Goal: Task Accomplishment & Management: Manage account settings

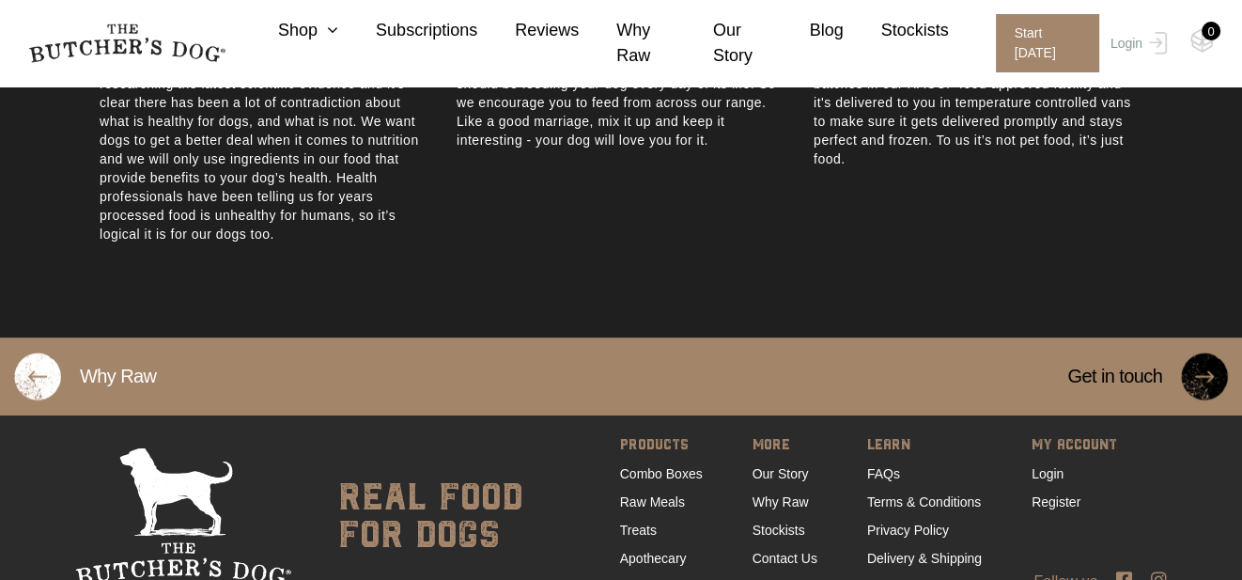
scroll to position [1227, 0]
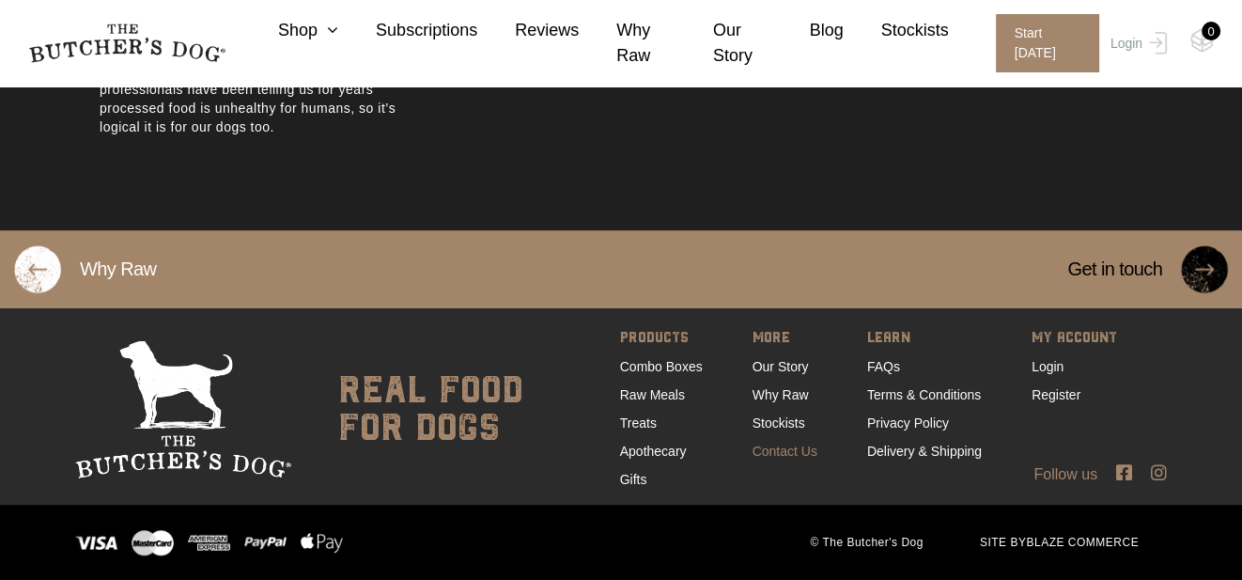
click at [770, 448] on link "Contact Us" at bounding box center [785, 450] width 65 height 15
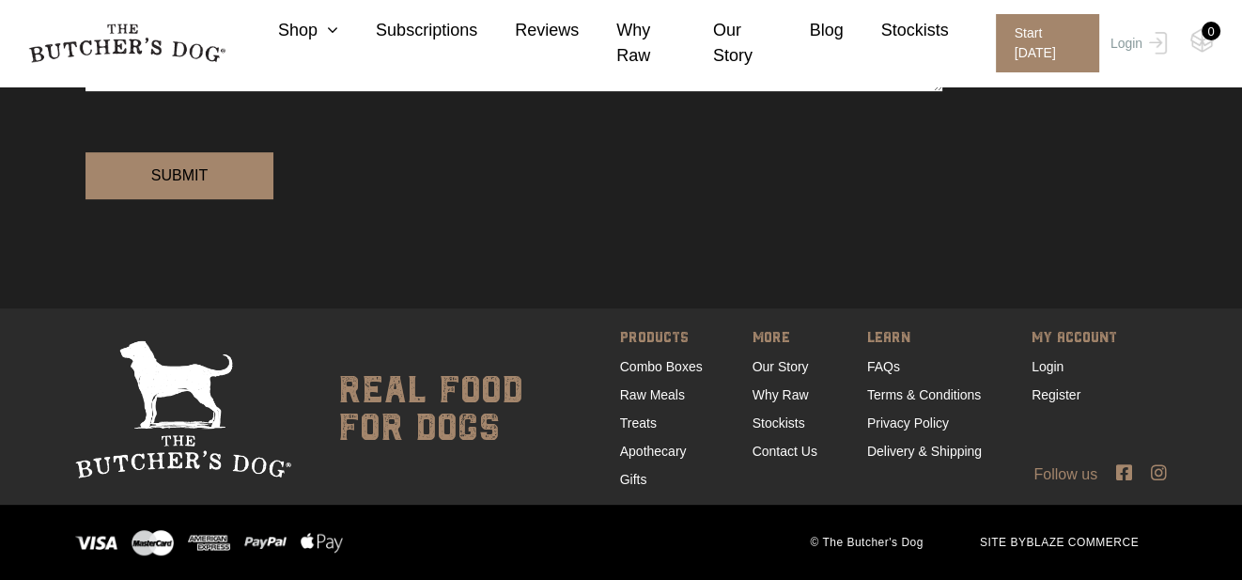
scroll to position [853, 0]
click at [1032, 359] on link "Login" at bounding box center [1048, 366] width 32 height 15
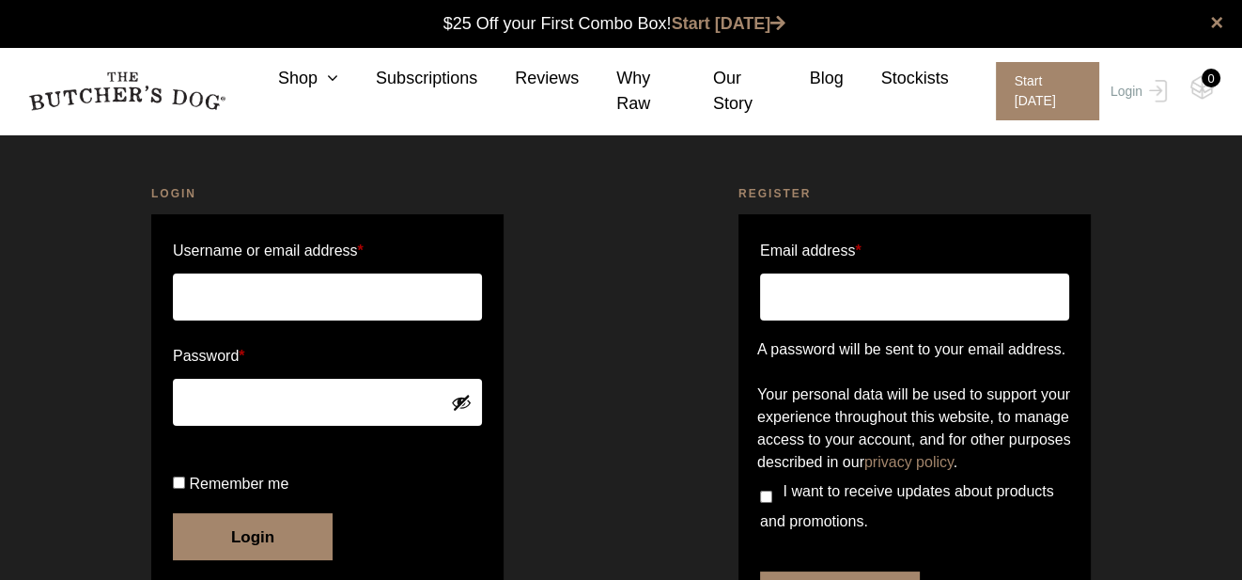
click at [373, 304] on input "Username or email address *" at bounding box center [327, 296] width 309 height 47
type input "[PERSON_NAME][DOMAIN_NAME][EMAIL_ADDRESS][PERSON_NAME][DOMAIN_NAME]"
click at [173, 513] on button "Login" at bounding box center [253, 536] width 160 height 47
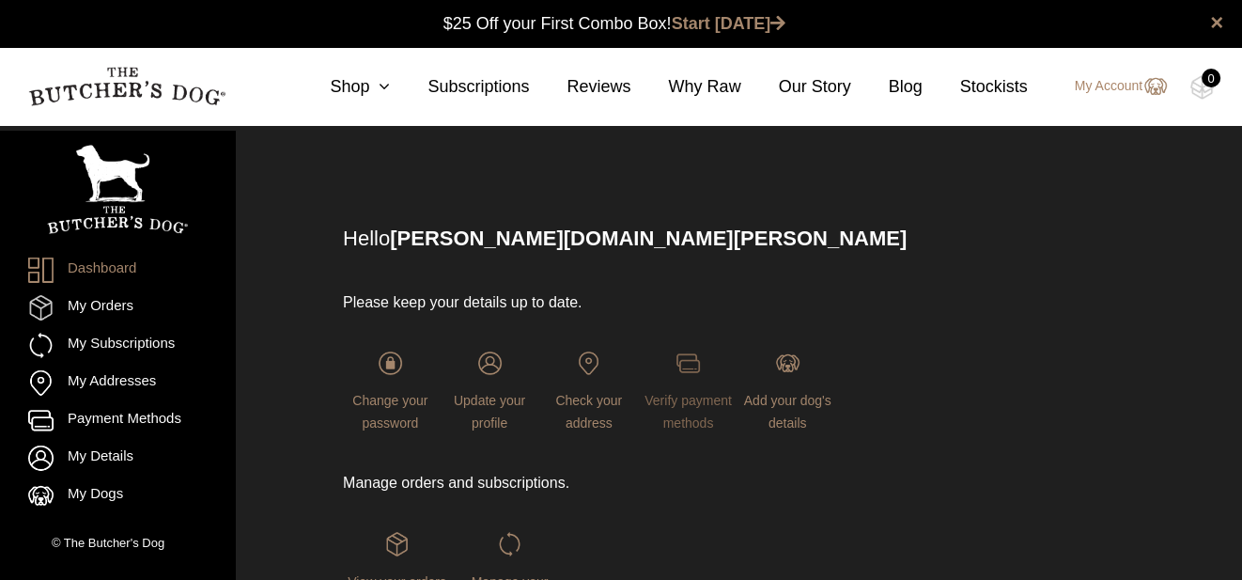
click at [667, 370] on link "Verify payment methods" at bounding box center [688, 390] width 95 height 79
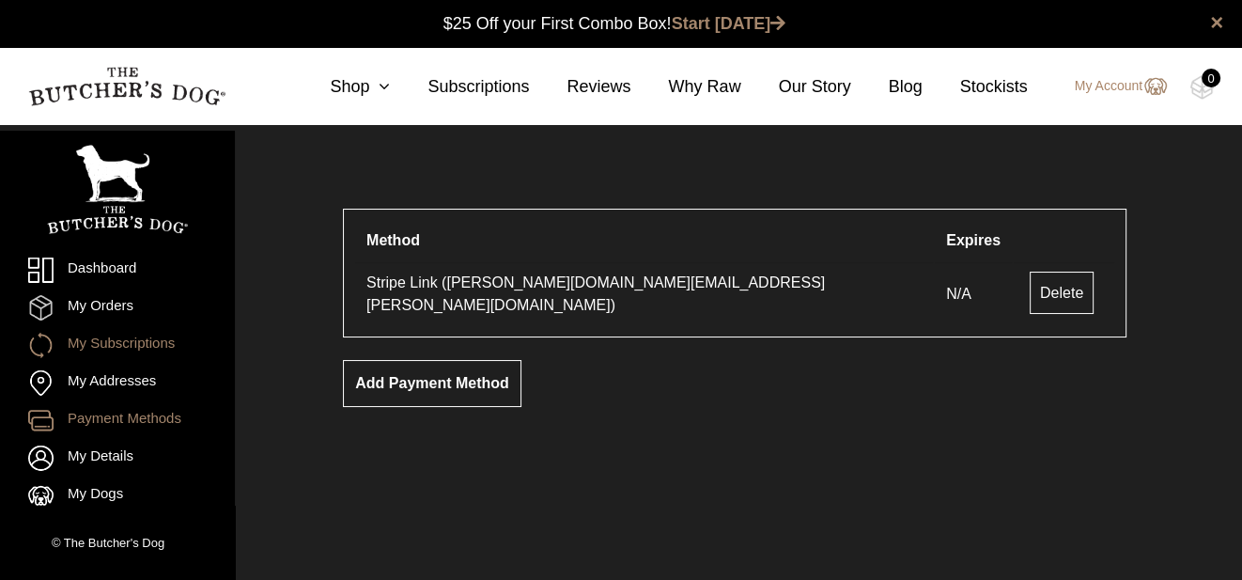
click at [150, 343] on link "My Subscriptions" at bounding box center [117, 345] width 179 height 25
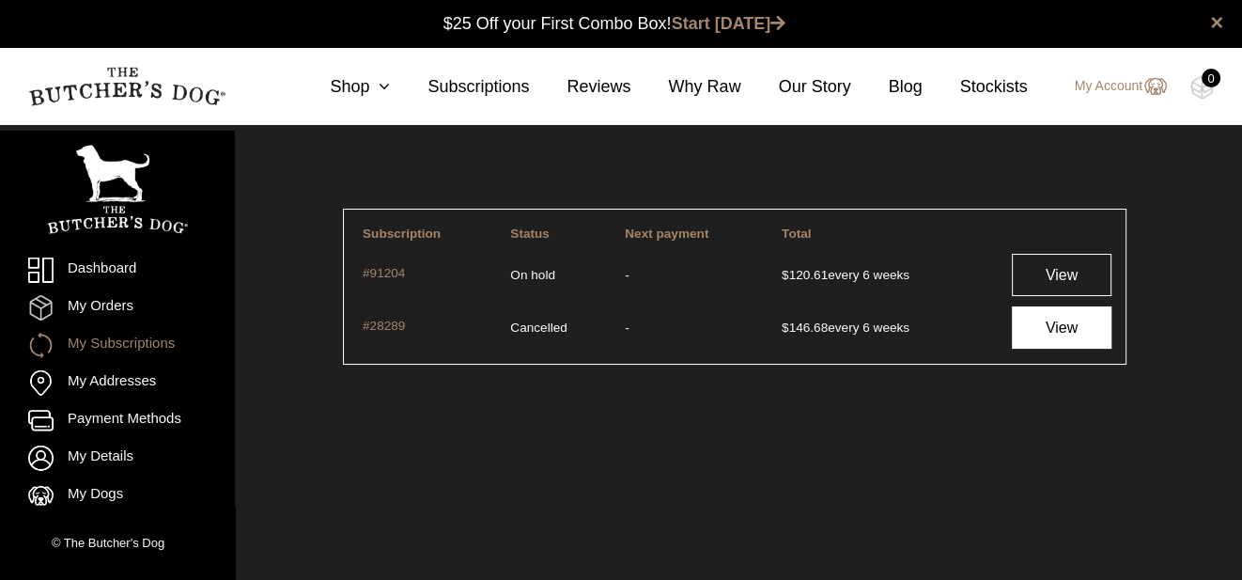
click at [1092, 333] on link "View" at bounding box center [1061, 327] width 99 height 42
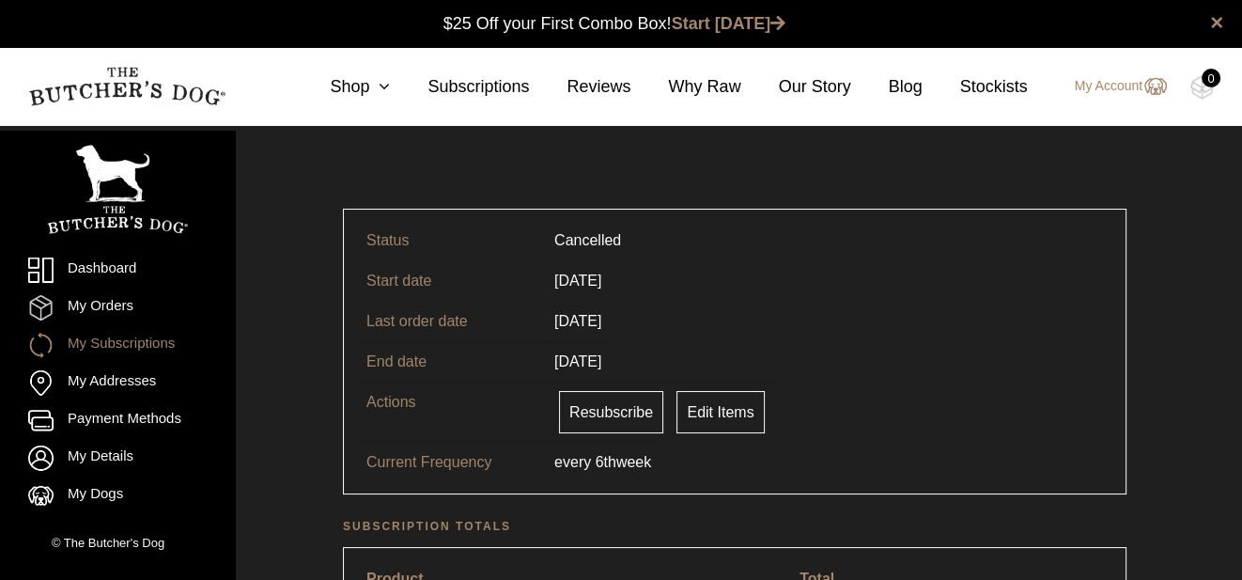
click at [112, 346] on link "My Subscriptions" at bounding box center [117, 345] width 179 height 25
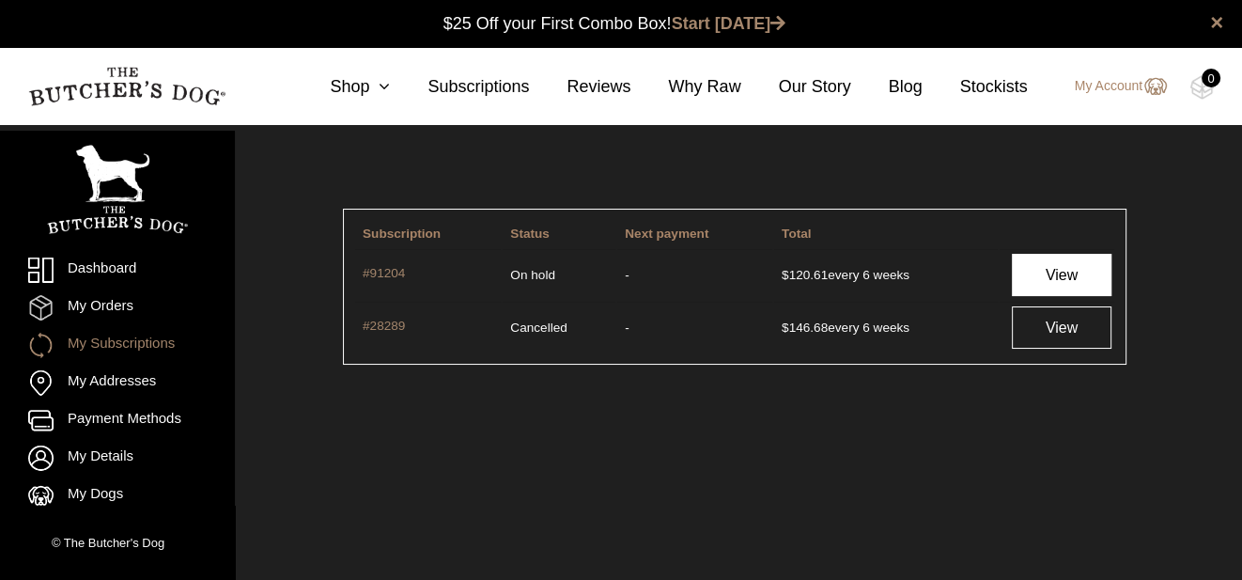
click at [1064, 281] on link "View" at bounding box center [1061, 275] width 99 height 42
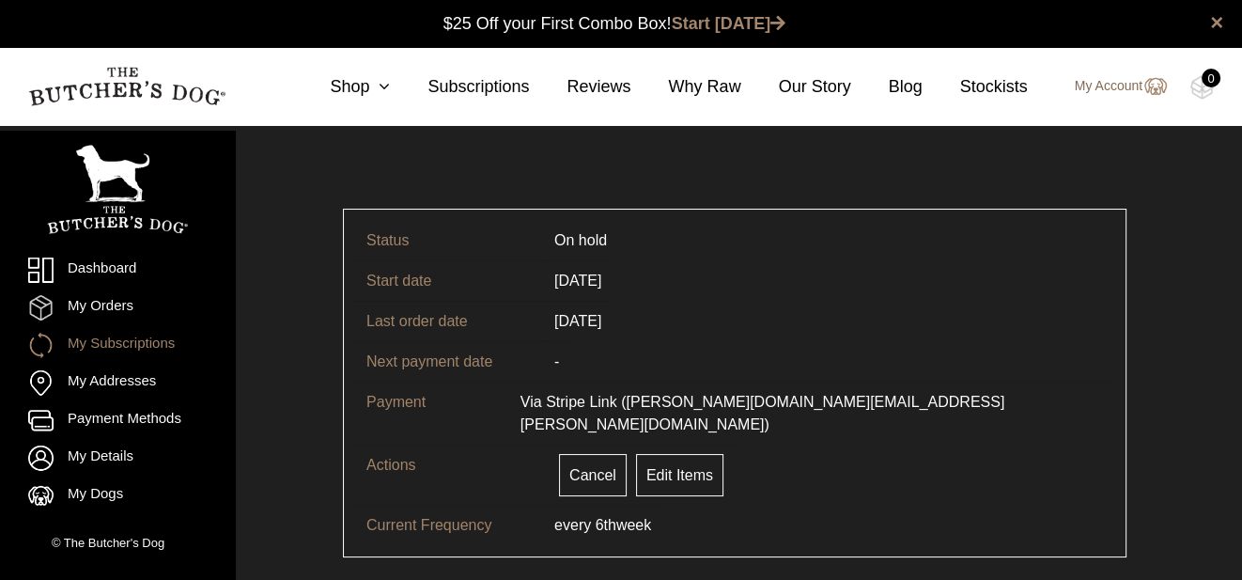
click at [1161, 91] on img at bounding box center [1155, 86] width 24 height 23
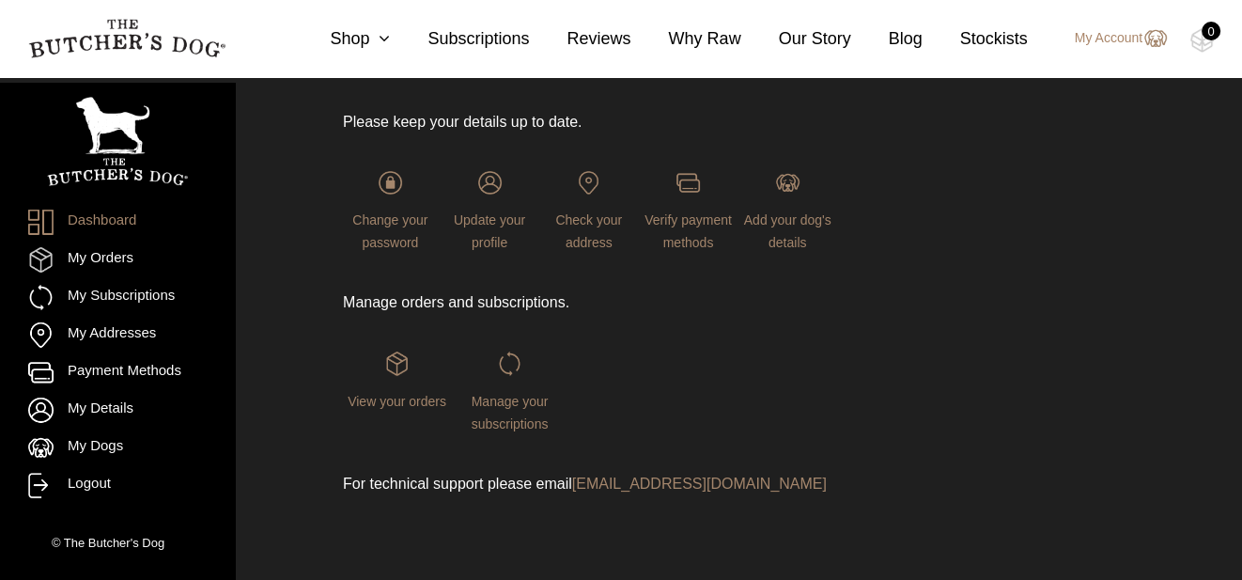
scroll to position [253, 0]
click at [600, 481] on link "support@thebutchersdog.com.au" at bounding box center [699, 483] width 255 height 16
click at [1137, 38] on link "My Account" at bounding box center [1111, 38] width 111 height 23
click at [86, 488] on link "Logout" at bounding box center [117, 485] width 179 height 25
